Goal: Task Accomplishment & Management: Manage account settings

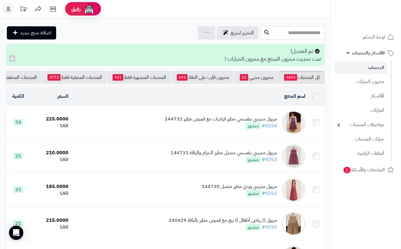
click at [261, 35] on input "text" at bounding box center [293, 32] width 64 height 13
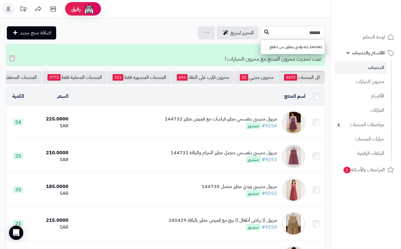
type input "******"
click at [262, 31] on button at bounding box center [266, 32] width 9 height 11
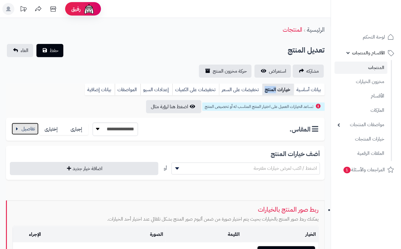
click at [36, 134] on button "button" at bounding box center [25, 129] width 27 height 12
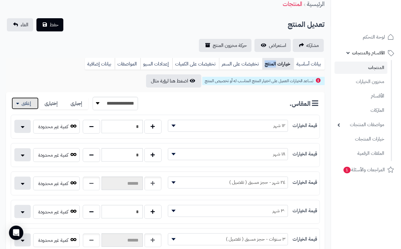
scroll to position [40, 0]
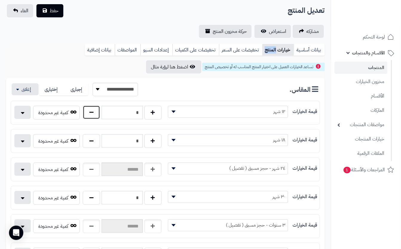
click at [97, 114] on button "button" at bounding box center [91, 113] width 17 height 14
type input "*"
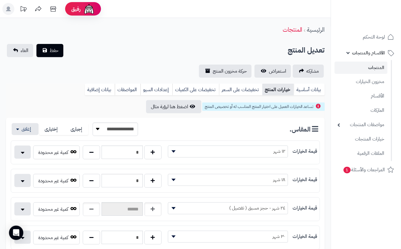
drag, startPoint x: 112, startPoint y: 53, endPoint x: 80, endPoint y: 50, distance: 31.6
click at [100, 53] on div "تعديل المنتج حفظ الغاء" at bounding box center [165, 50] width 319 height 13
click at [54, 47] on span "حفظ" at bounding box center [54, 50] width 9 height 7
